Goal: Information Seeking & Learning: Stay updated

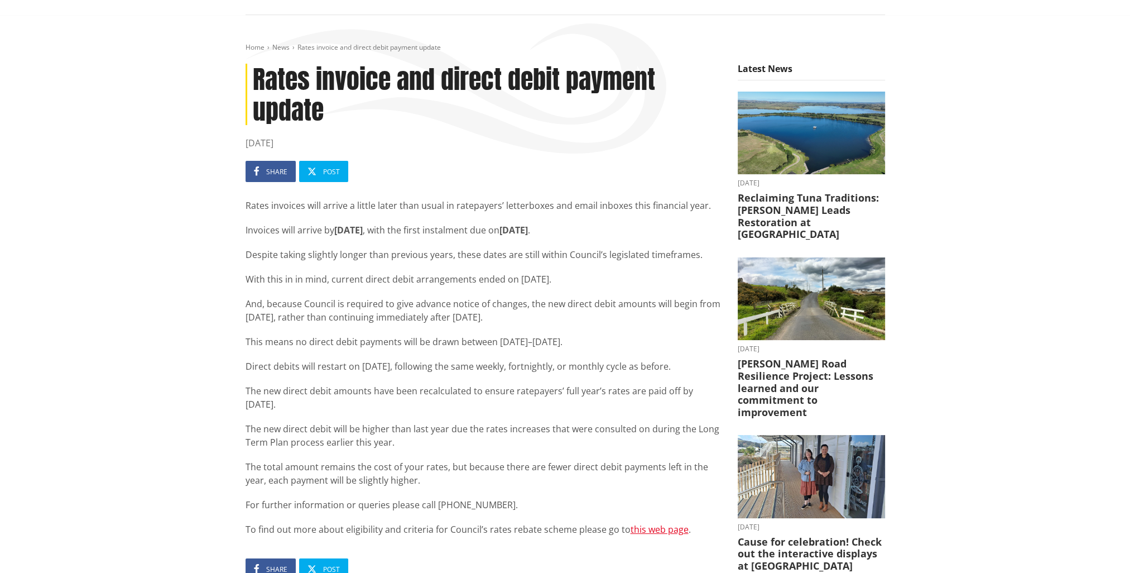
scroll to position [86, 0]
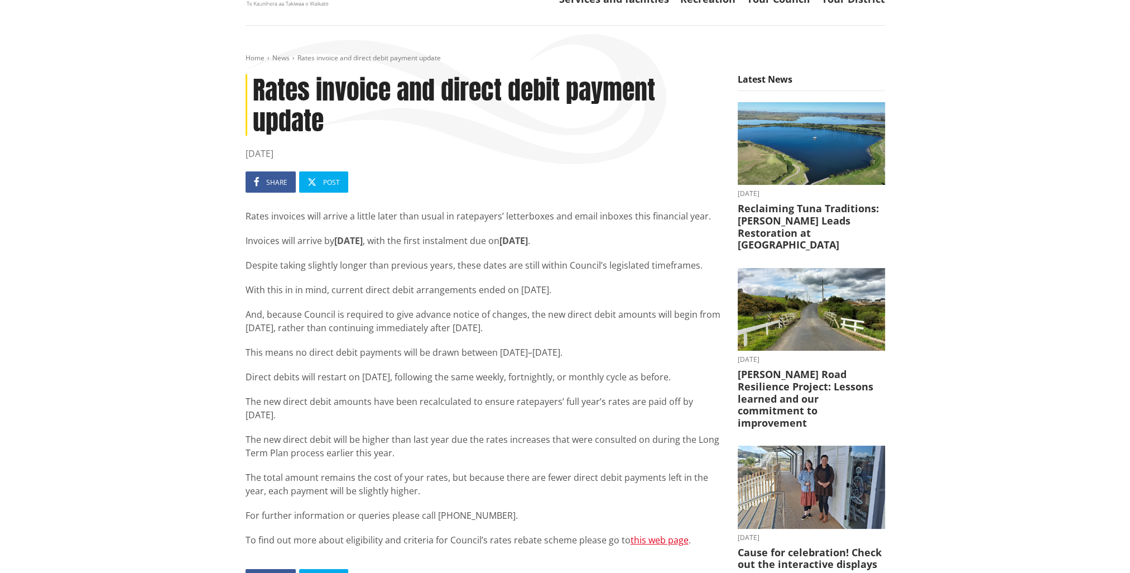
click at [548, 362] on div "Rates invoices will arrive a little later than usual in ratepayers’ letterboxes…" at bounding box center [484, 377] width 476 height 337
click at [558, 358] on p "This means no direct debit payments will be drawn between [DATE]–[DATE]." at bounding box center [484, 352] width 476 height 13
drag, startPoint x: 561, startPoint y: 361, endPoint x: 554, endPoint y: 363, distance: 7.6
click at [554, 363] on div "Rates invoices will arrive a little later than usual in ratepayers’ letterboxes…" at bounding box center [484, 377] width 476 height 337
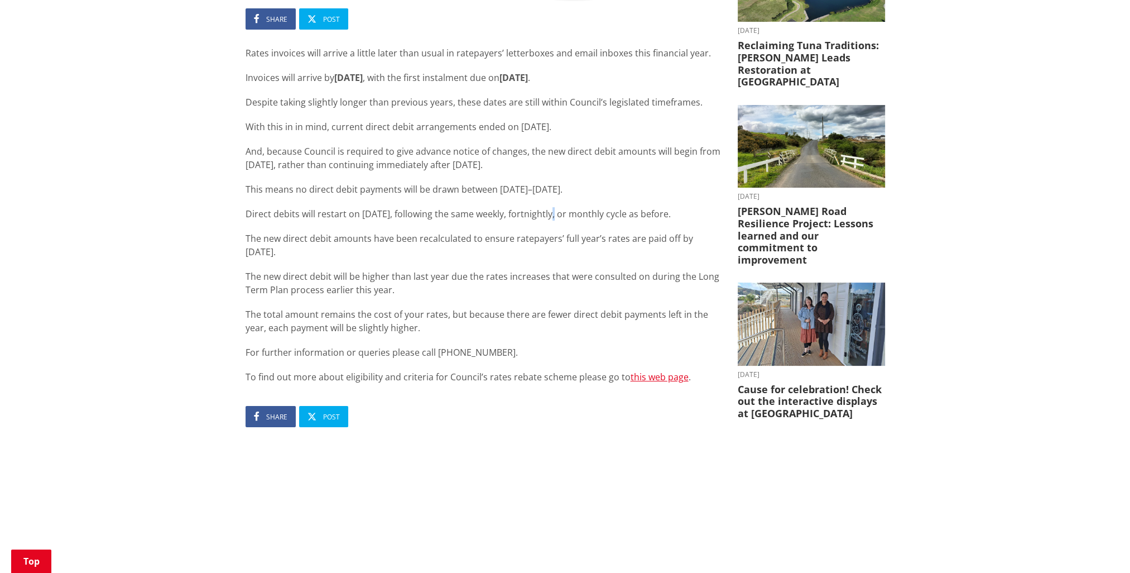
scroll to position [198, 0]
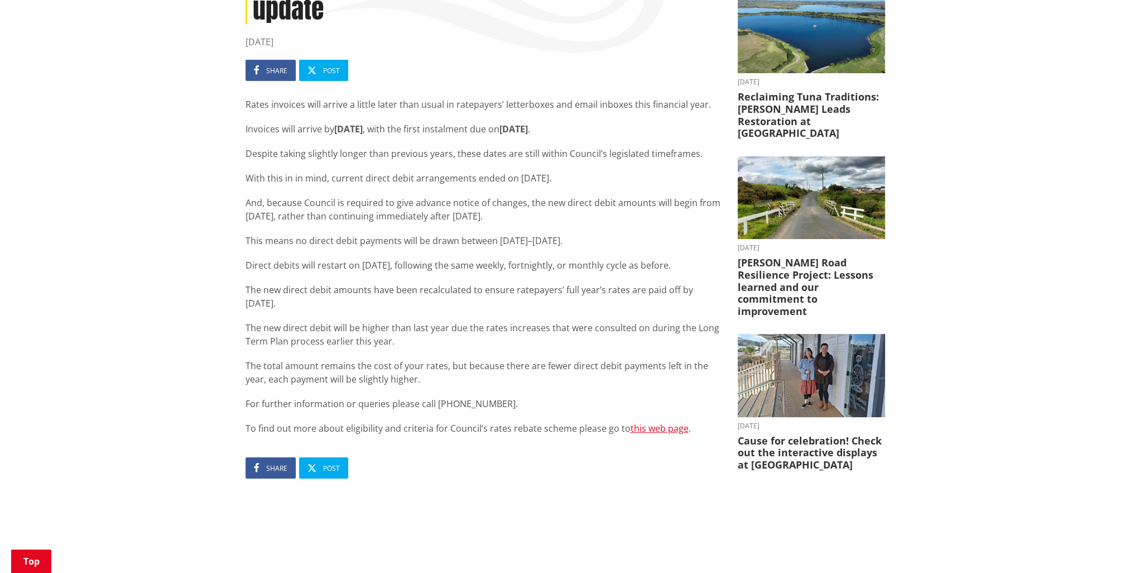
click at [500, 319] on div "Rates invoices will arrive a little later than usual in ratepayers’ letterboxes…" at bounding box center [484, 266] width 476 height 337
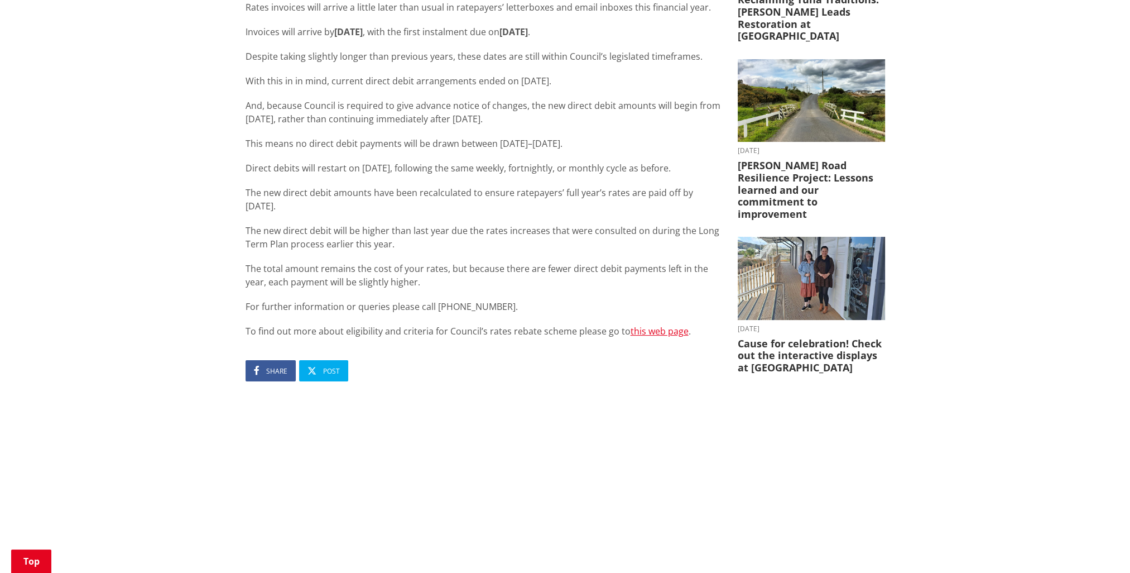
scroll to position [147, 0]
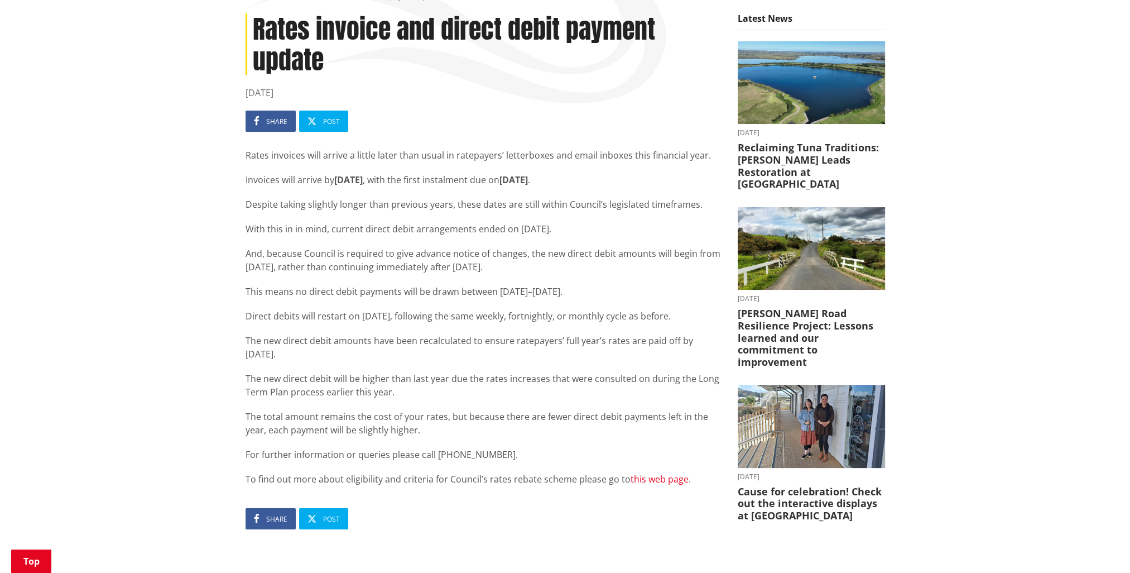
click at [653, 482] on link "this web page" at bounding box center [660, 479] width 58 height 12
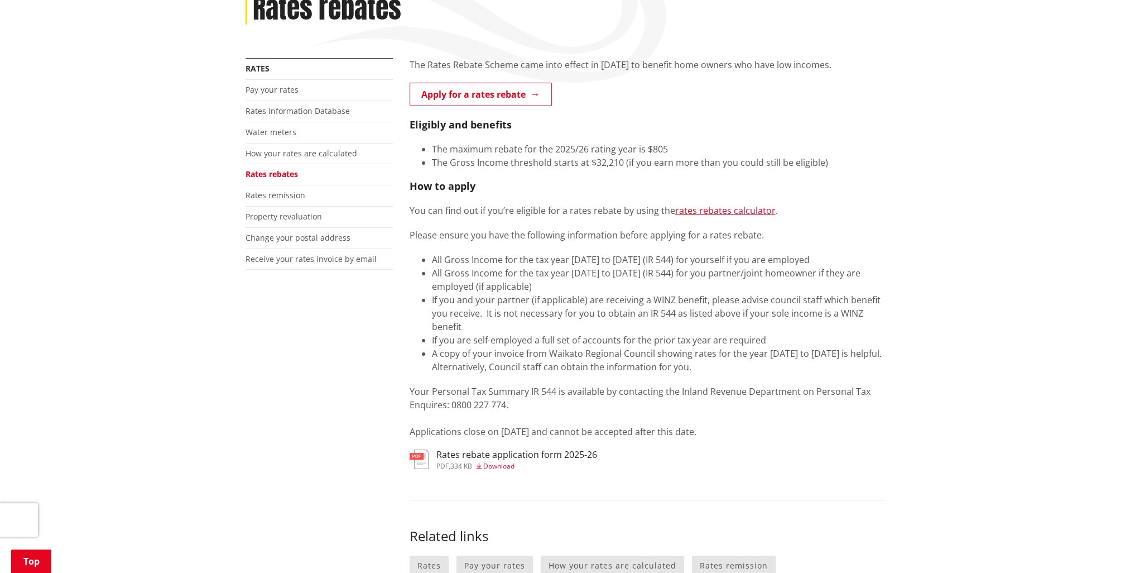
scroll to position [112, 0]
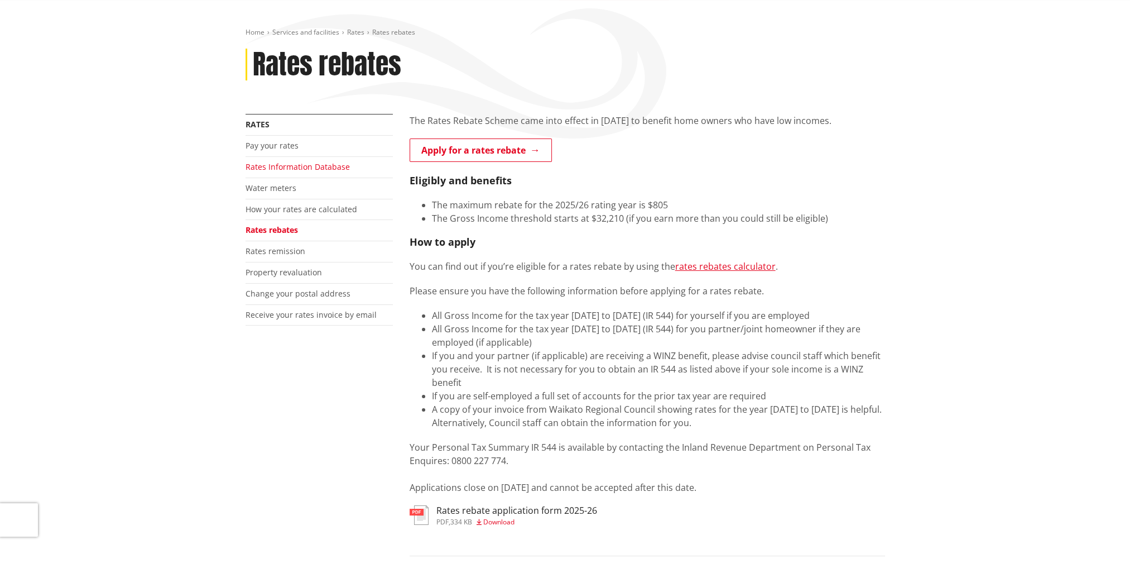
click at [276, 167] on link "Rates Information Database" at bounding box center [298, 166] width 104 height 11
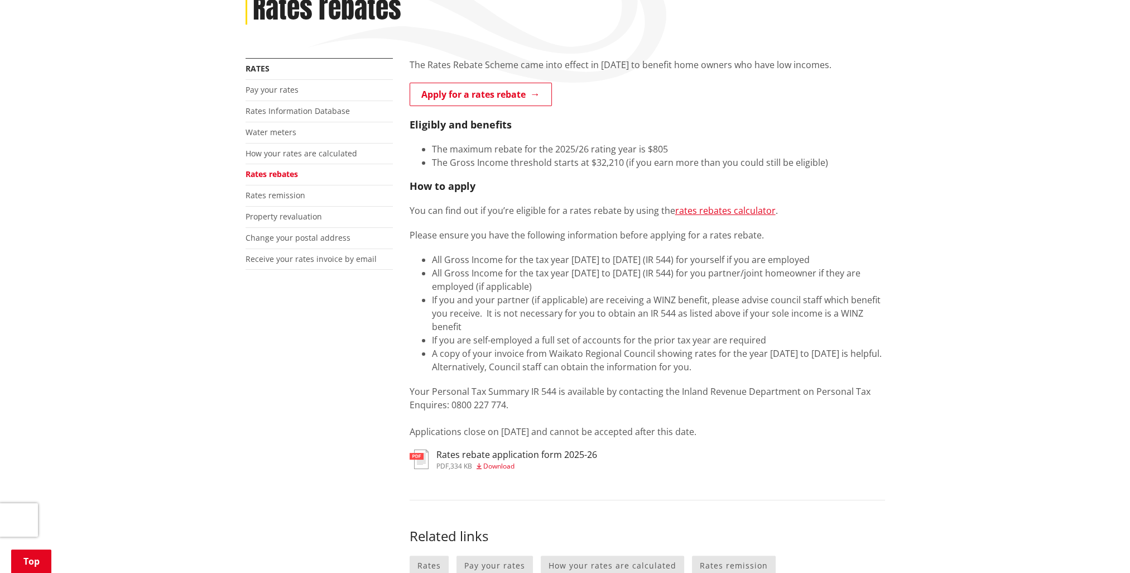
scroll to position [167, 0]
